Goal: Task Accomplishment & Management: Complete application form

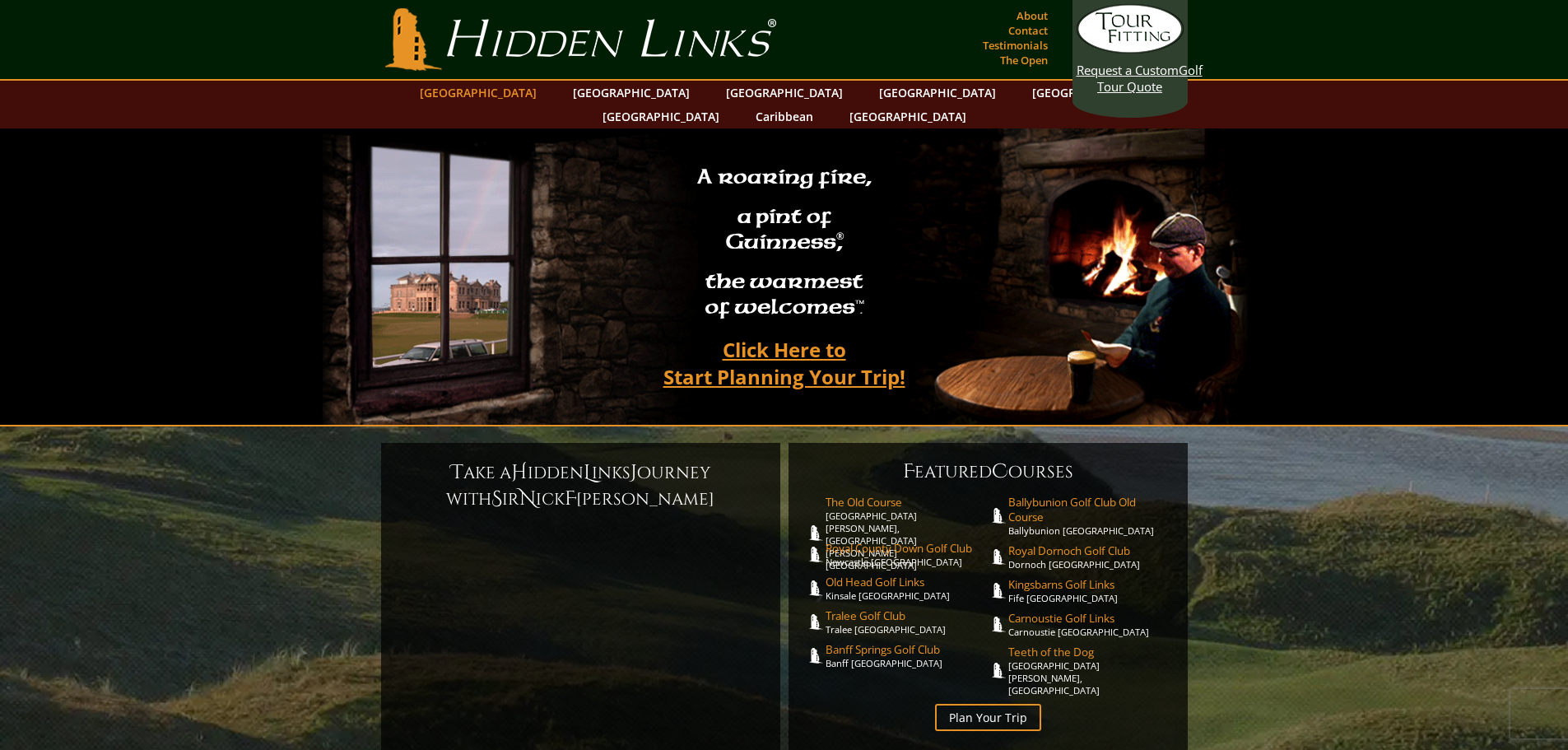
click at [511, 90] on link "[GEOGRAPHIC_DATA]" at bounding box center [478, 93] width 133 height 24
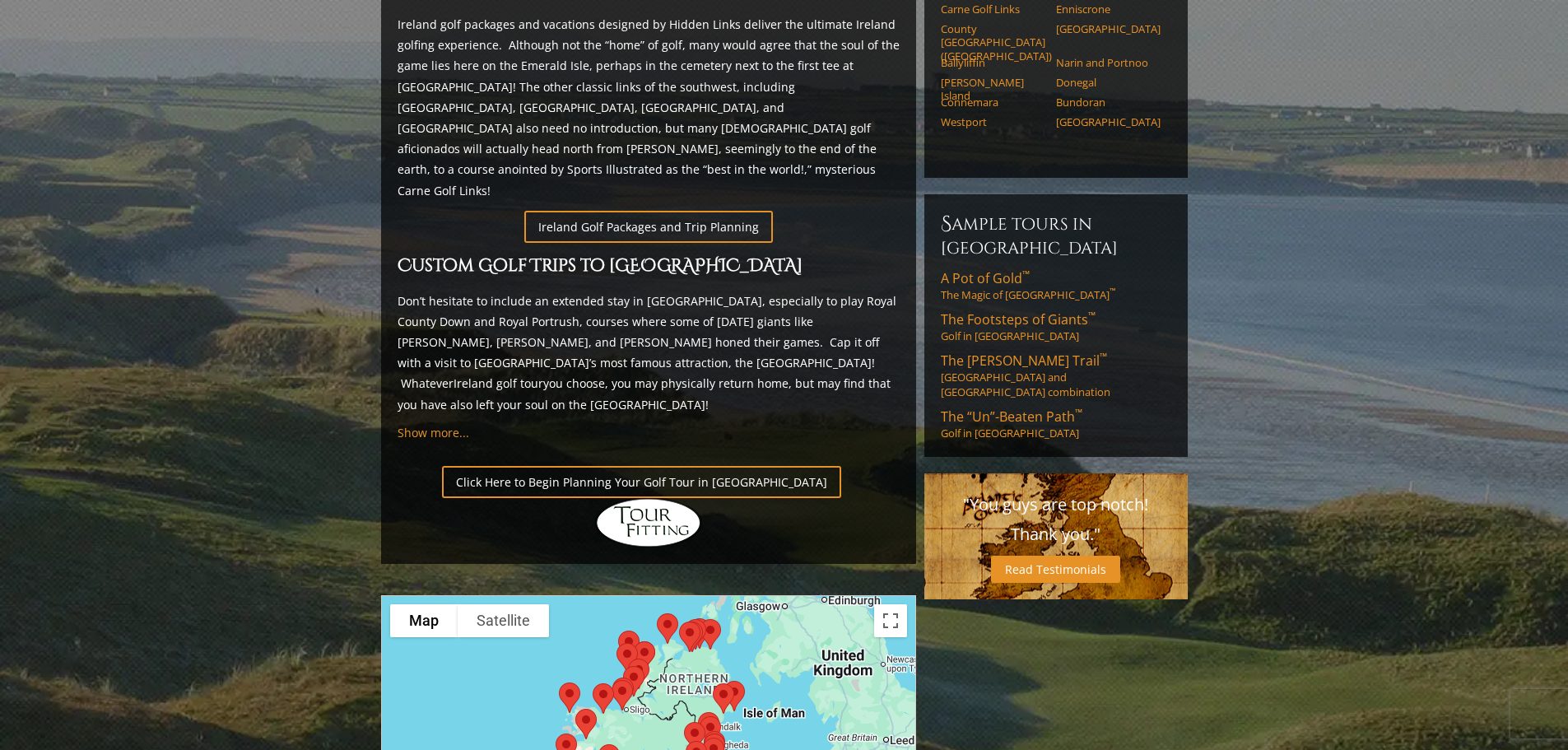
scroll to position [905, 0]
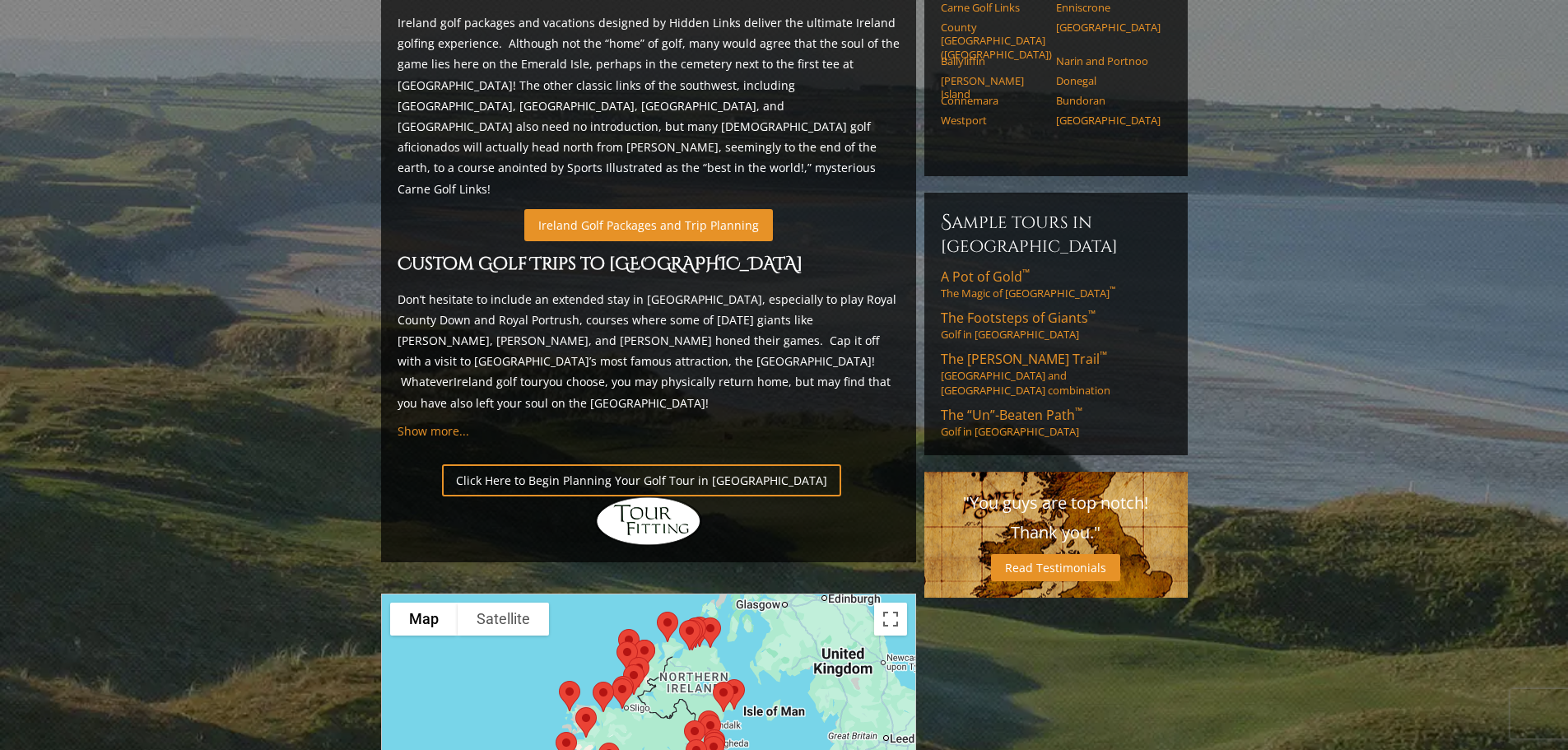
click at [681, 209] on link "Ireland Golf Packages and Trip Planning" at bounding box center [649, 225] width 249 height 32
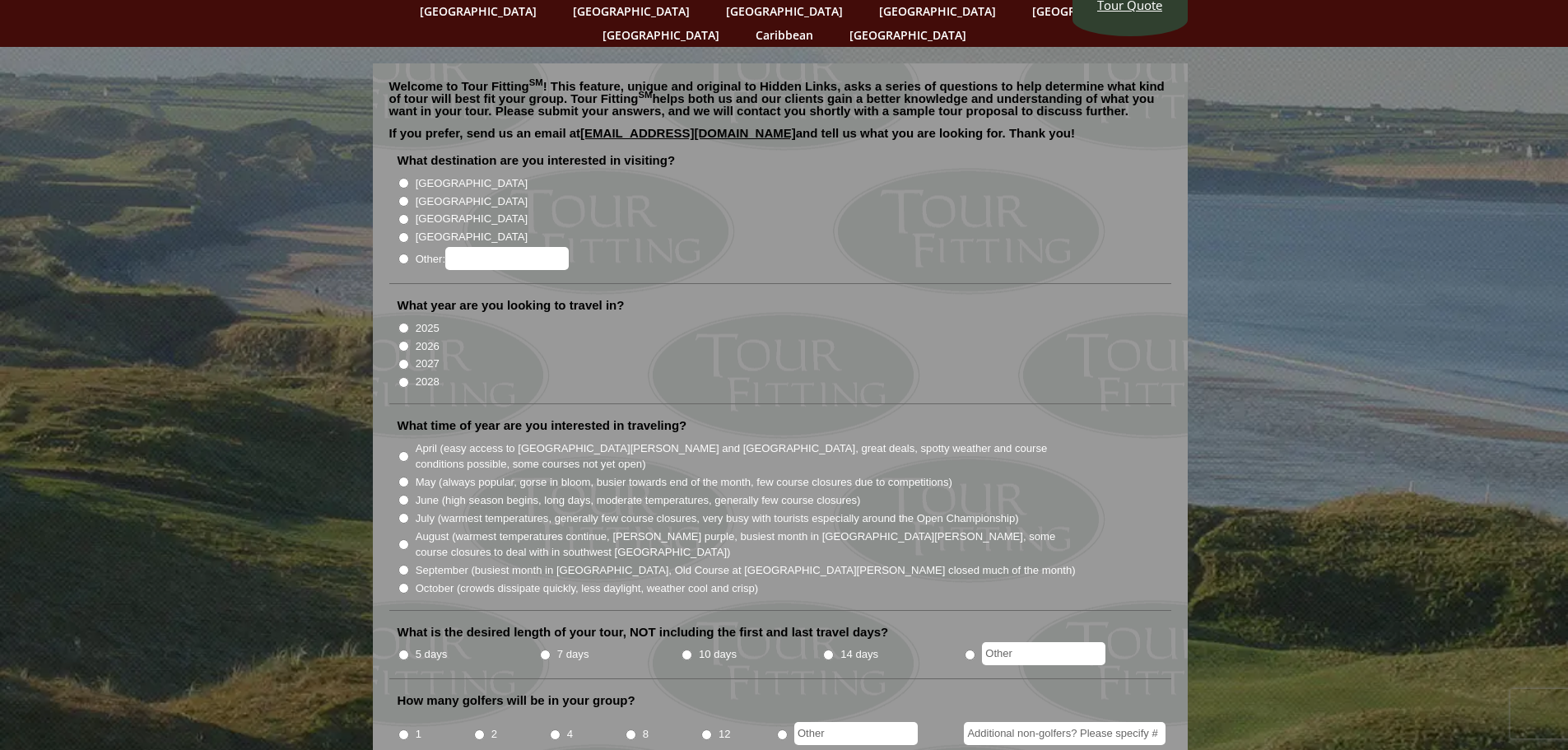
scroll to position [83, 0]
click at [402, 340] on input "2026" at bounding box center [403, 345] width 11 height 11
radio input "true"
click at [406, 177] on input "[GEOGRAPHIC_DATA]" at bounding box center [403, 182] width 11 height 11
radio input "true"
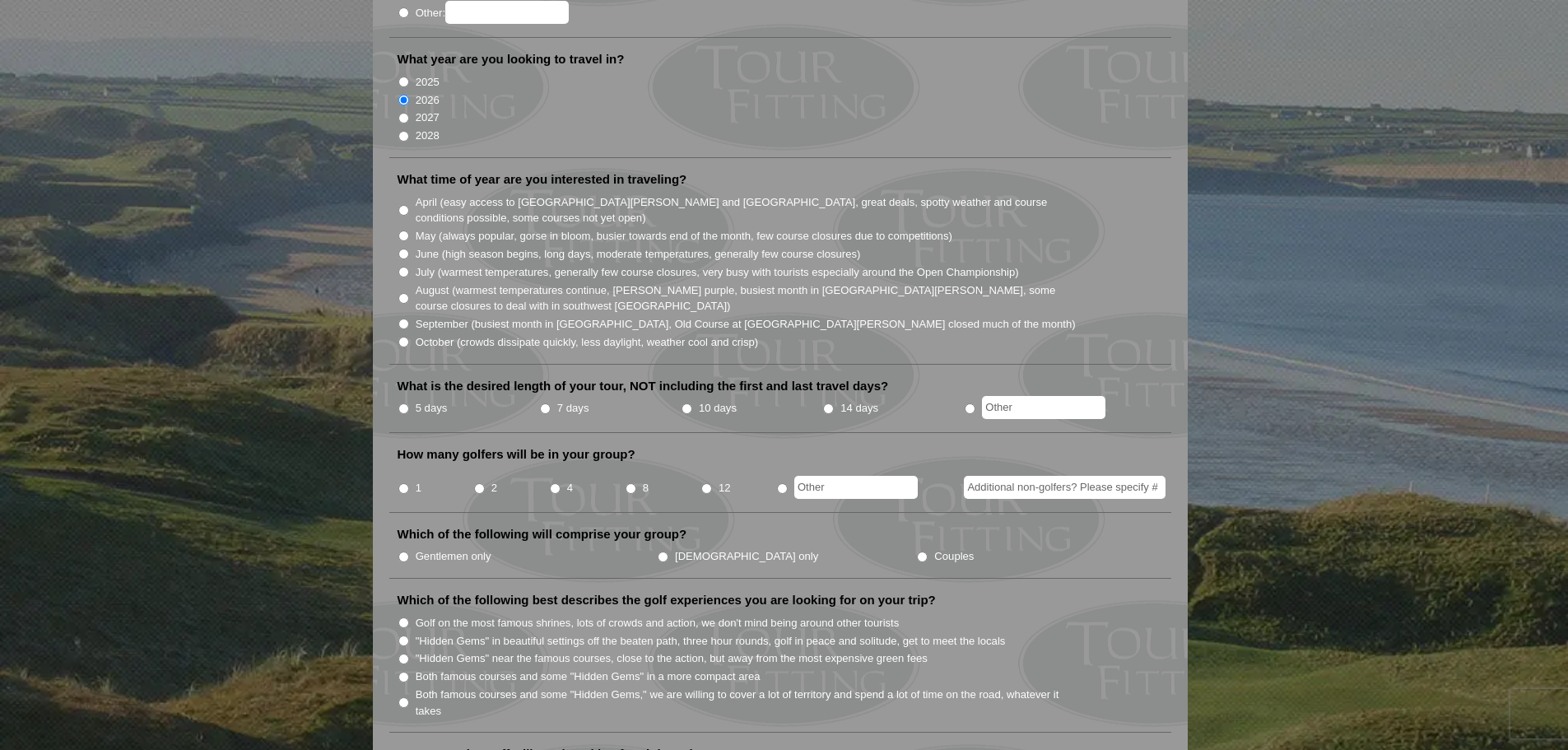
scroll to position [329, 0]
click at [404, 228] on input "May (always popular, gorse in bloom, busier towards end of the month, few cours…" at bounding box center [403, 234] width 11 height 11
radio input "true"
click at [549, 401] on input "7 days" at bounding box center [545, 407] width 11 height 11
radio input "true"
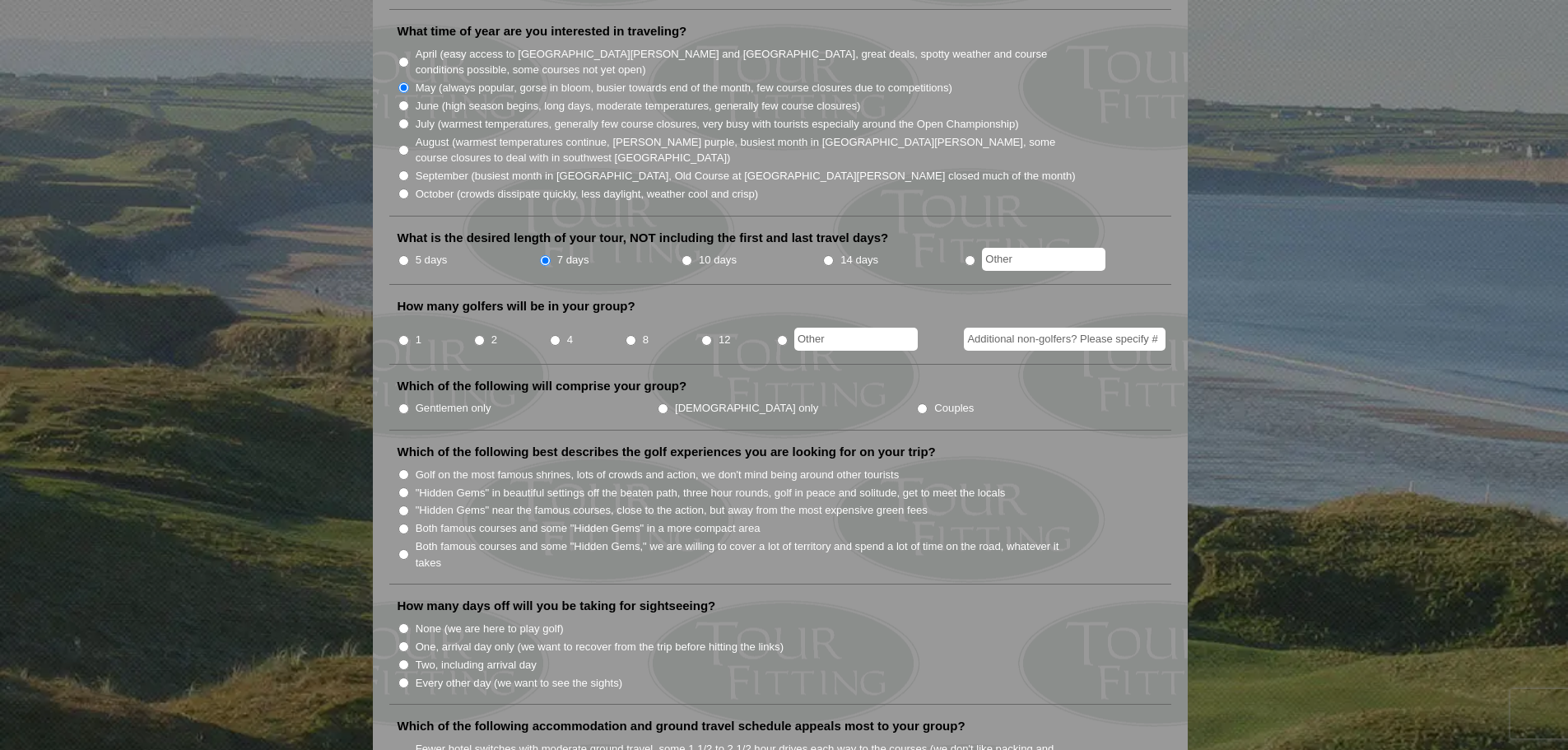
scroll to position [493, 0]
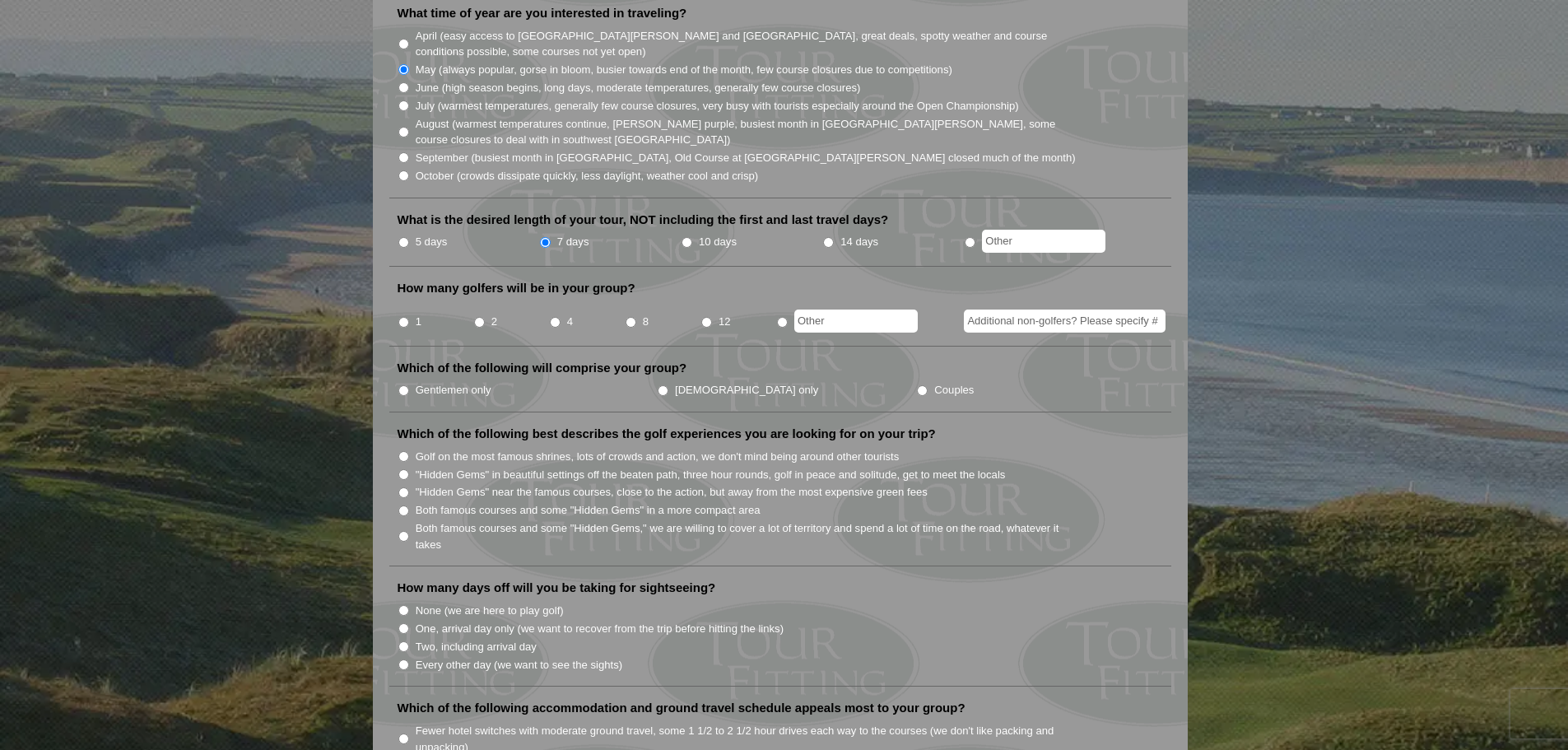
click at [556, 317] on input "4" at bounding box center [555, 322] width 11 height 11
radio input "true"
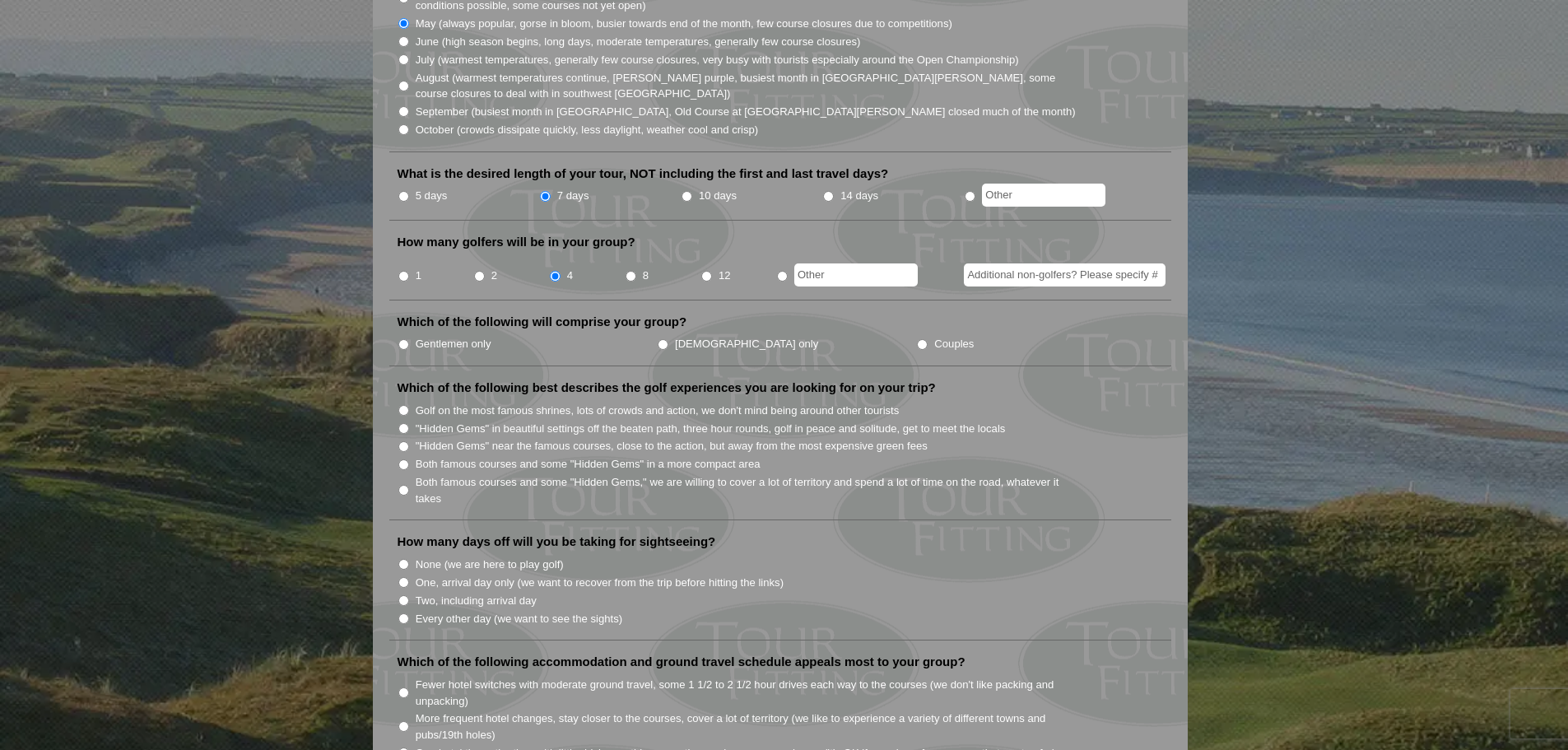
scroll to position [576, 0]
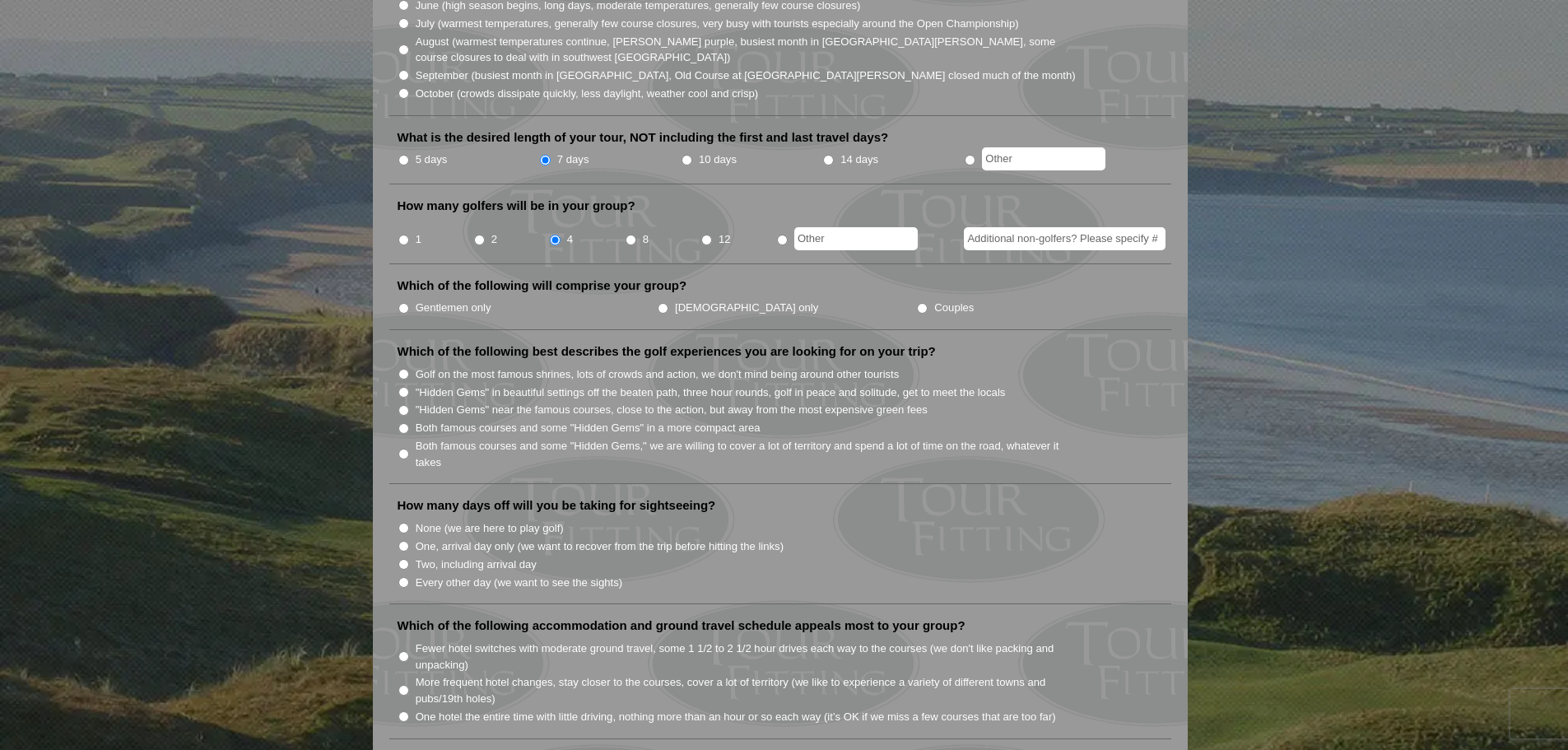
click at [412, 298] on li "Gentlemen only" at bounding box center [527, 307] width 259 height 18
click at [408, 303] on input "Gentlemen only" at bounding box center [403, 308] width 11 height 11
radio input "true"
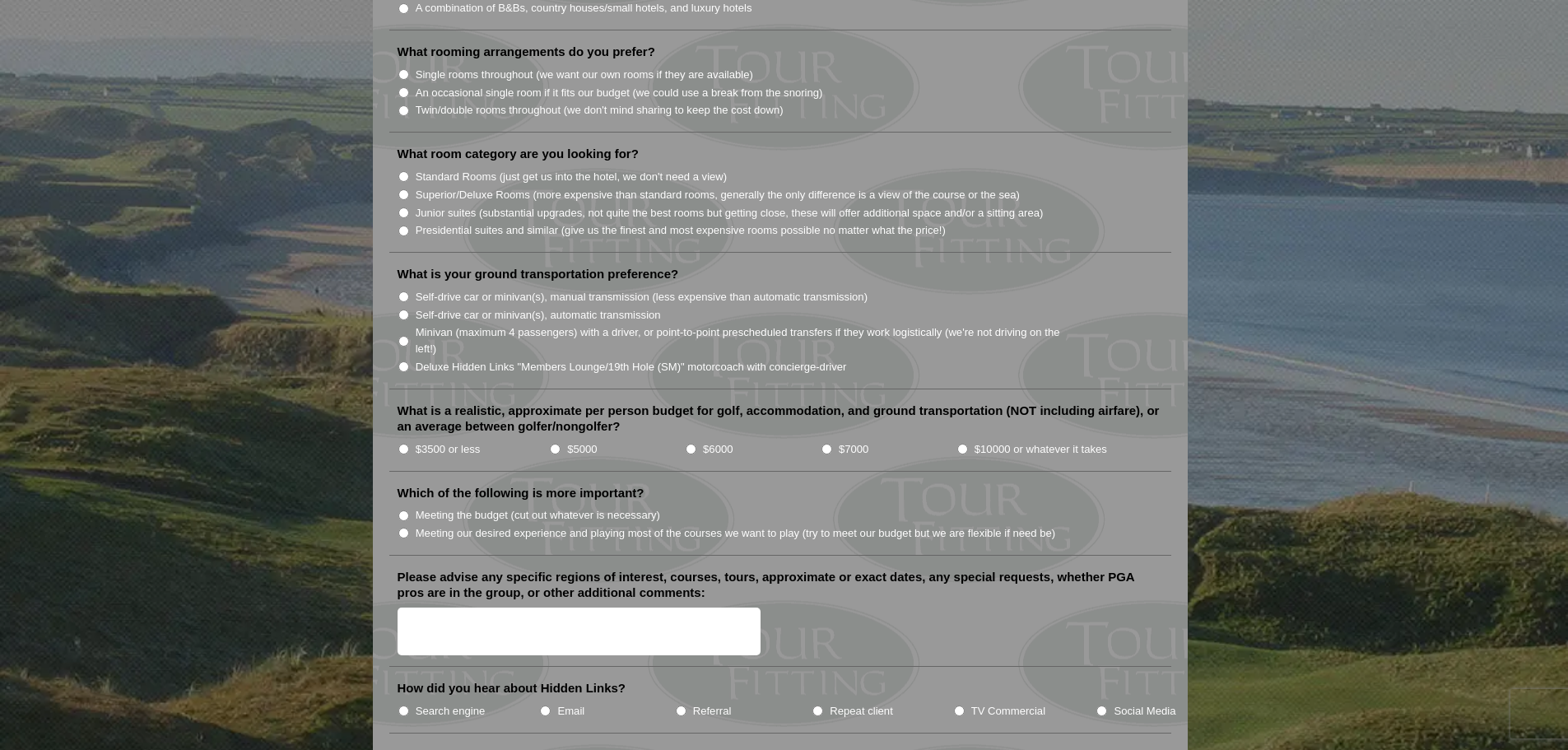
scroll to position [1564, 0]
